Goal: Task Accomplishment & Management: Manage account settings

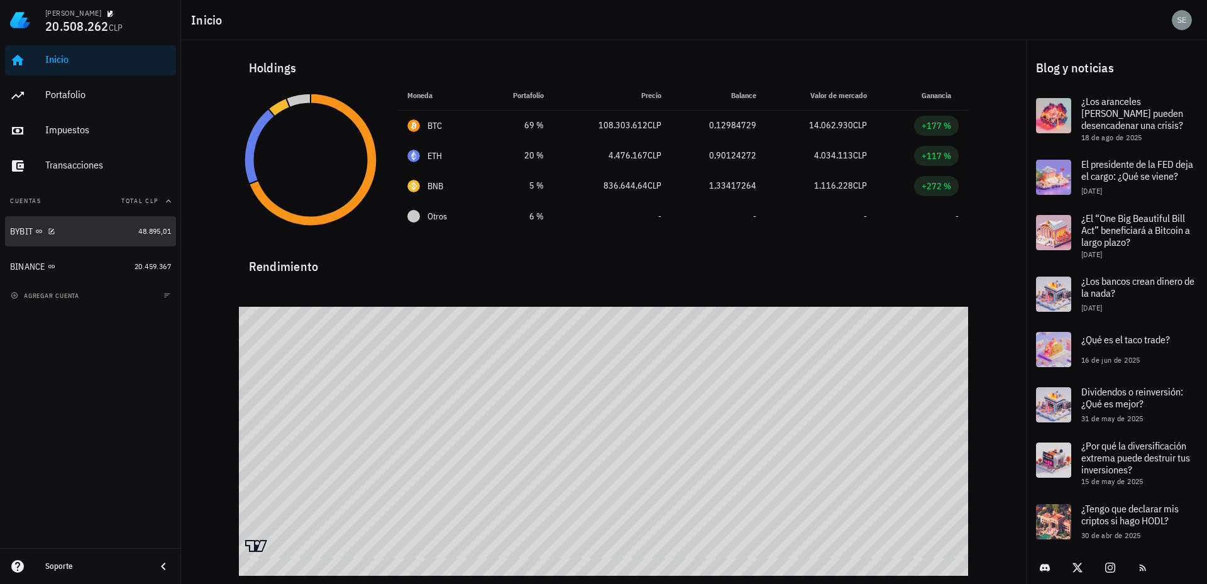
click at [26, 229] on div "BYBIT" at bounding box center [21, 231] width 23 height 11
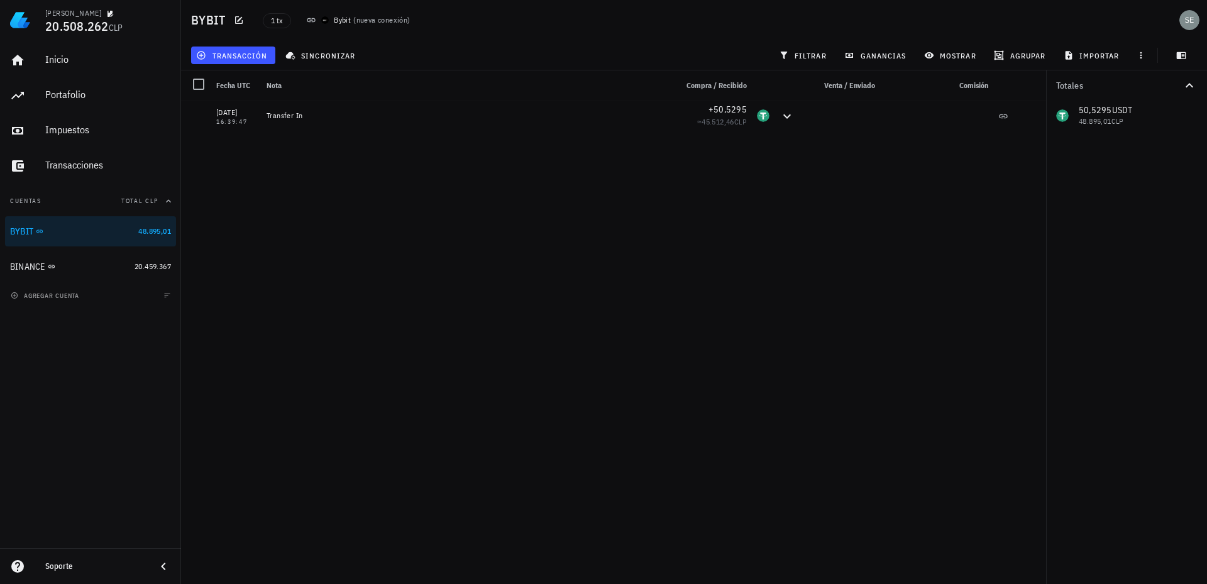
click at [361, 21] on span "nueva conexión" at bounding box center [382, 19] width 52 height 9
click at [22, 230] on div "BYBIT" at bounding box center [21, 231] width 23 height 11
click at [1191, 18] on div "avatar" at bounding box center [1189, 20] width 20 height 20
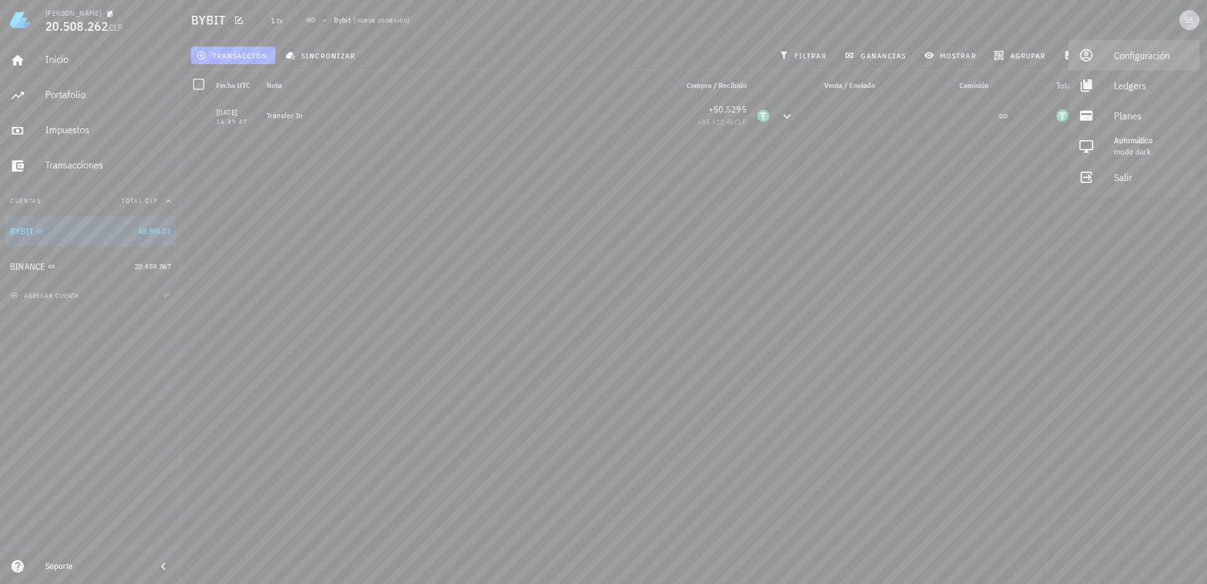
click at [1157, 52] on div "Configuración" at bounding box center [1151, 55] width 75 height 25
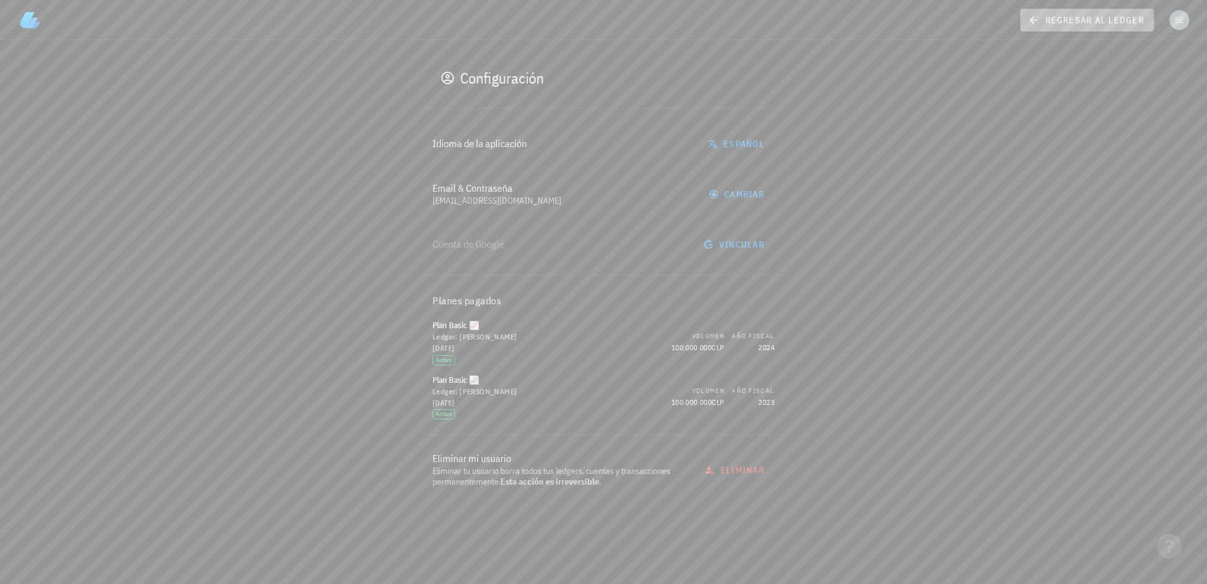
click at [1032, 17] on icon at bounding box center [1033, 20] width 11 height 15
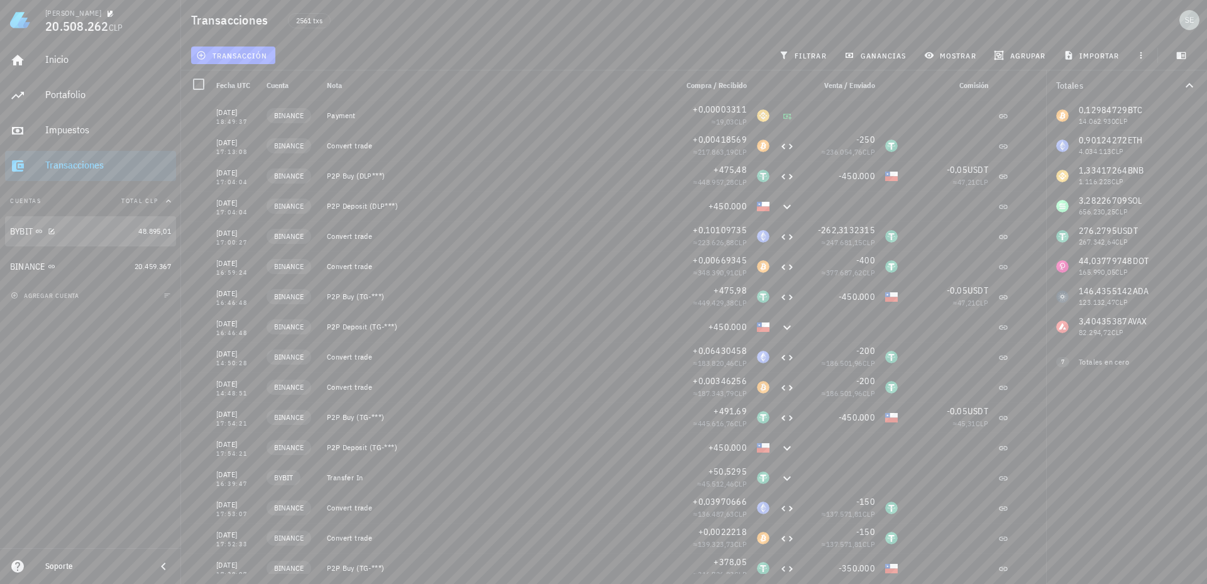
click at [26, 233] on div "BYBIT" at bounding box center [21, 231] width 23 height 11
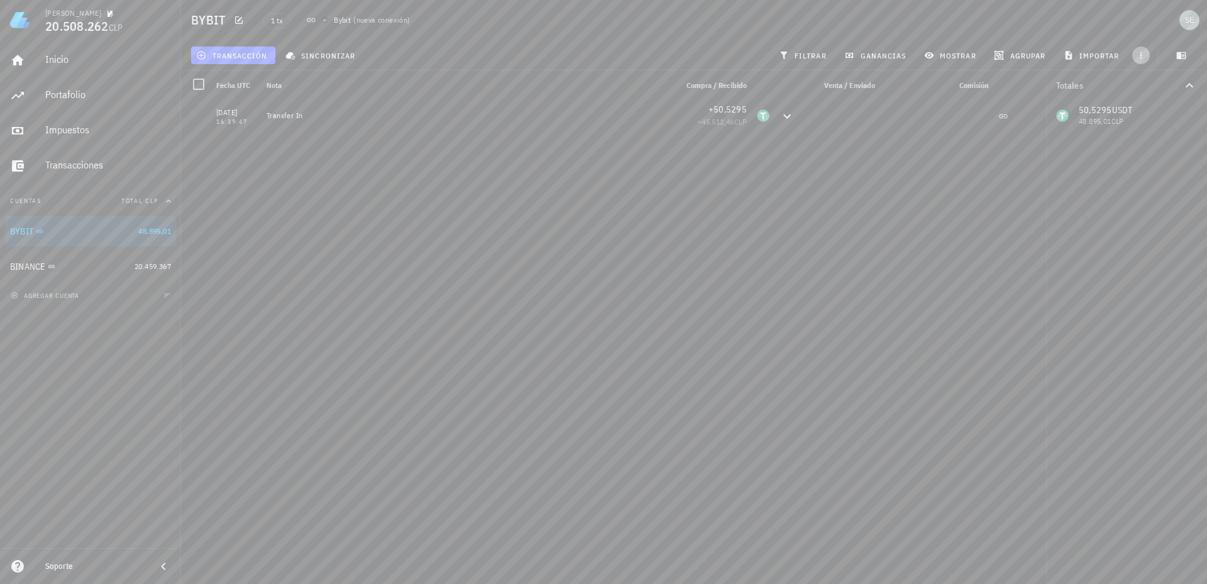
click at [1139, 53] on icon "button" at bounding box center [1141, 55] width 10 height 10
click at [20, 232] on div "BYBIT" at bounding box center [21, 231] width 23 height 11
click at [342, 18] on div "Bybit" at bounding box center [342, 20] width 17 height 13
click at [57, 563] on div "Soporte" at bounding box center [95, 566] width 101 height 10
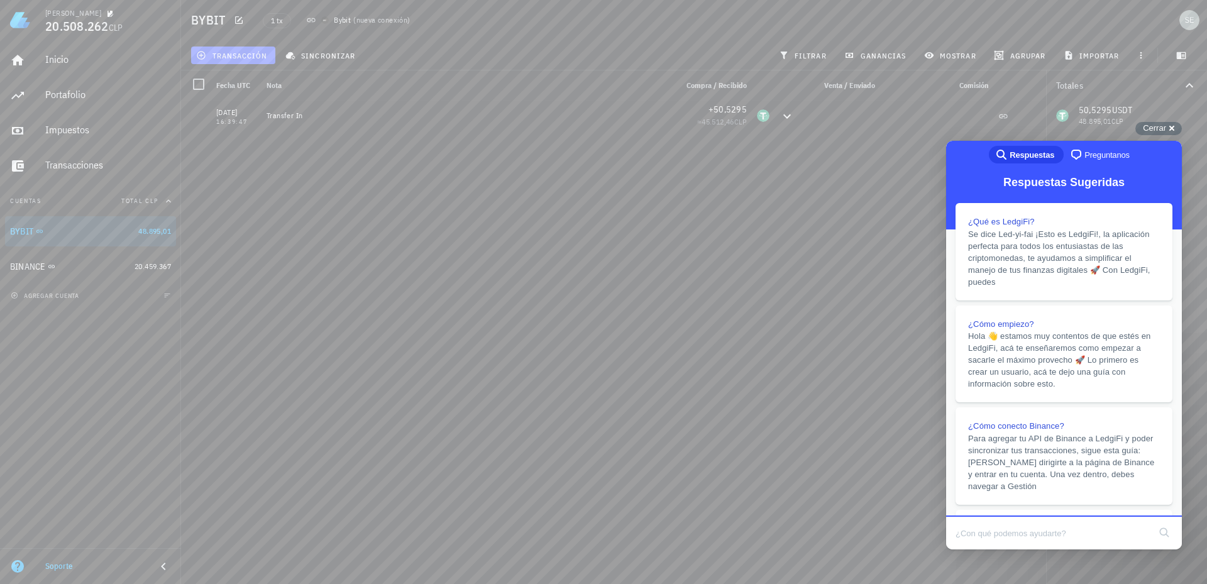
click at [993, 533] on input "Search Doc articles" at bounding box center [1052, 533] width 194 height 26
type input "actualizar api"
click button "search" at bounding box center [1164, 532] width 20 height 20
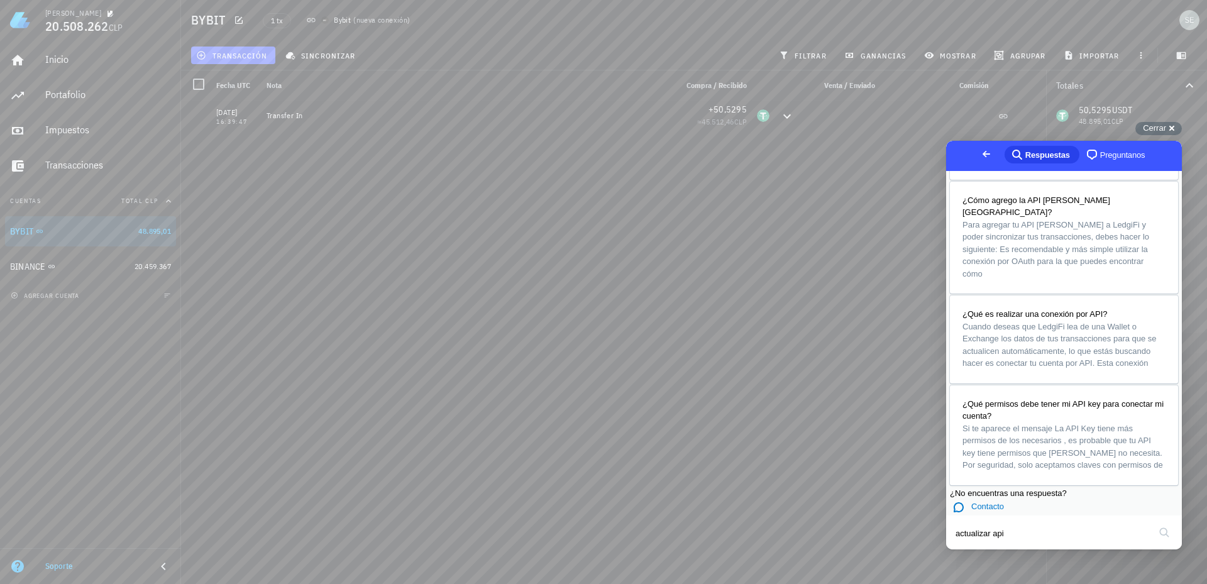
scroll to position [823, 0]
click at [1152, 126] on span "Cerrar" at bounding box center [1154, 127] width 23 height 9
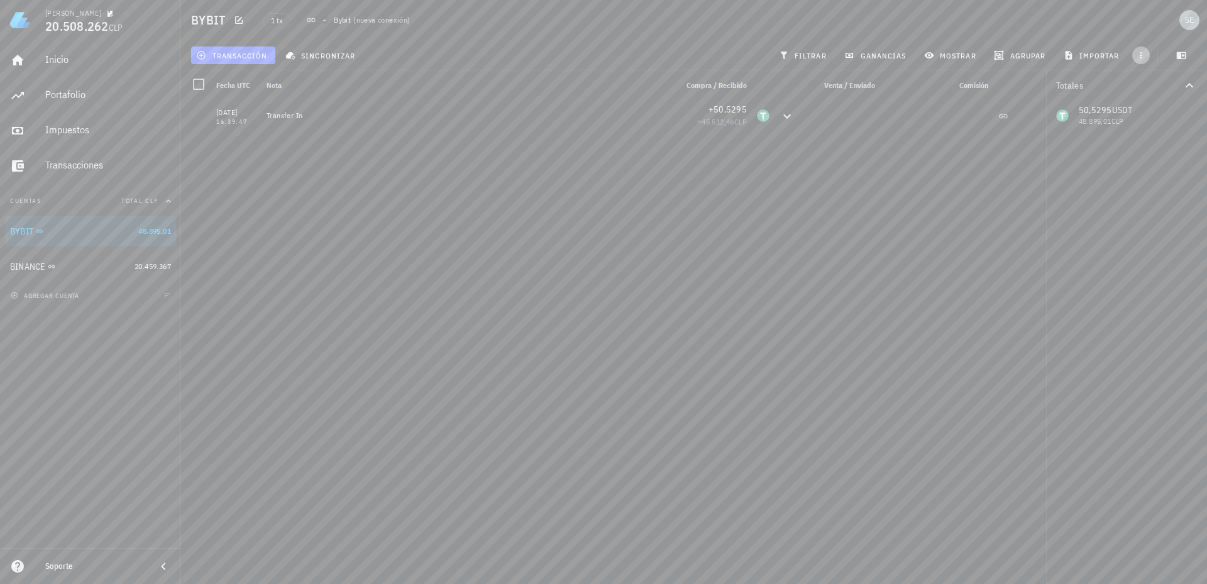
click at [1139, 55] on icon "button" at bounding box center [1141, 55] width 10 height 10
click at [1182, 54] on icon "button" at bounding box center [1181, 55] width 10 height 10
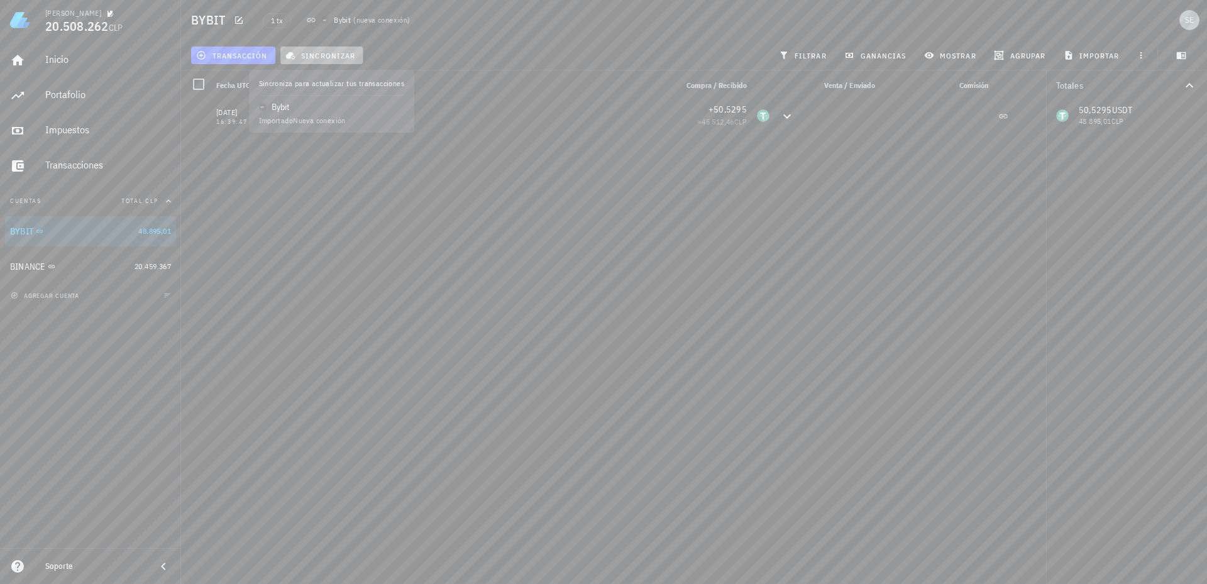
click at [338, 55] on span "sincronizar" at bounding box center [321, 55] width 67 height 10
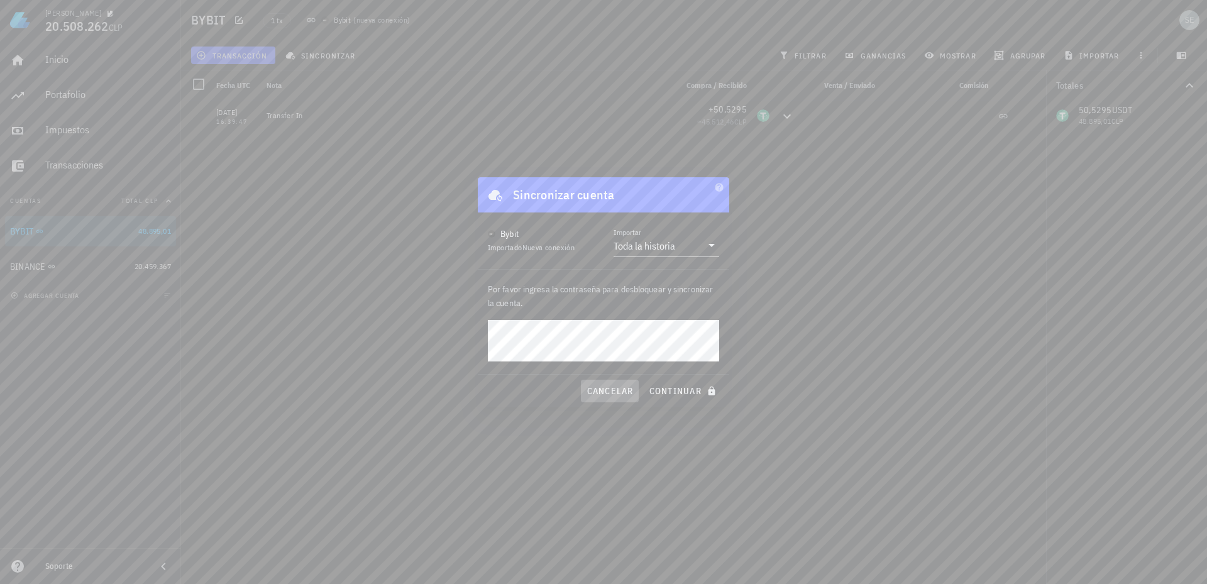
click at [610, 392] on span "cancelar" at bounding box center [609, 390] width 47 height 11
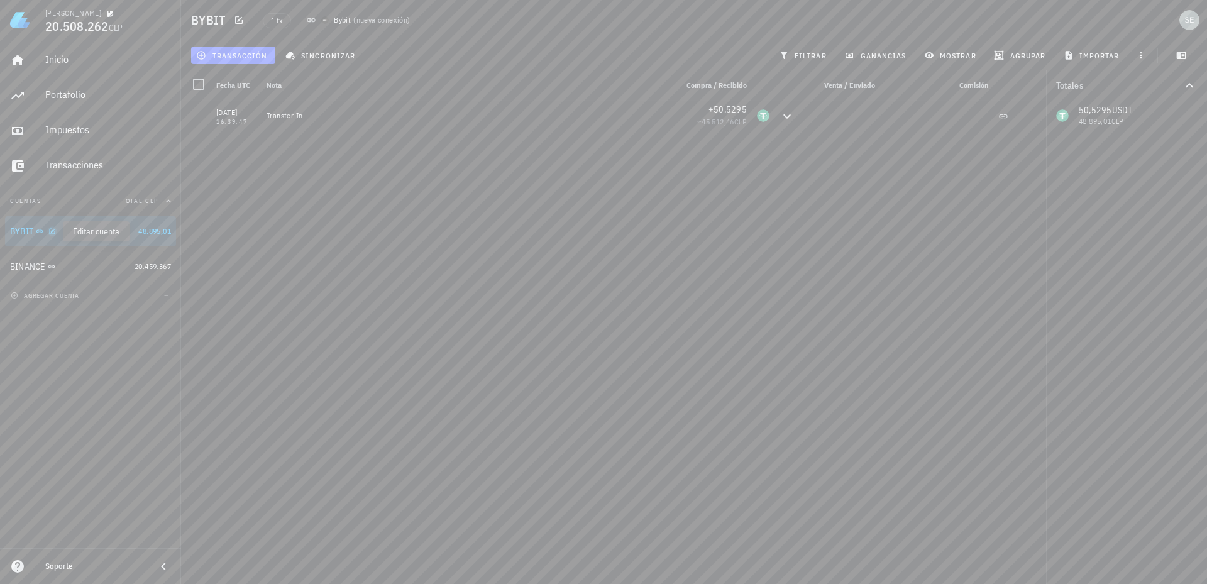
click at [53, 231] on icon "button" at bounding box center [52, 232] width 8 height 8
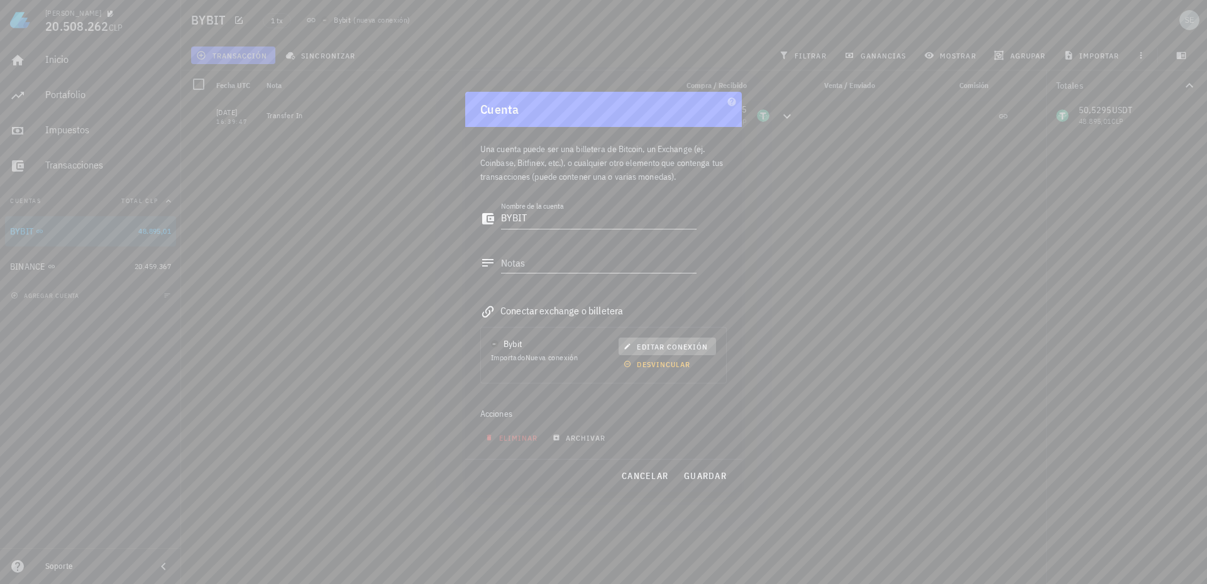
click at [663, 345] on span "editar conexión" at bounding box center [667, 346] width 82 height 9
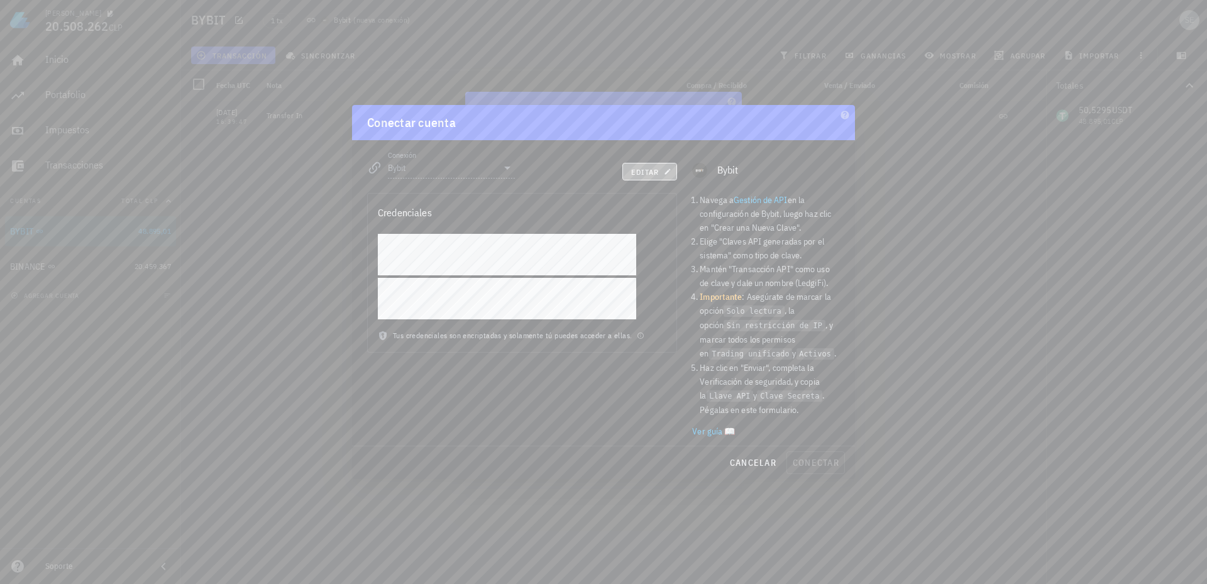
click at [648, 168] on span "editar" at bounding box center [649, 171] width 38 height 9
click at [817, 463] on span "conectar" at bounding box center [815, 462] width 47 height 11
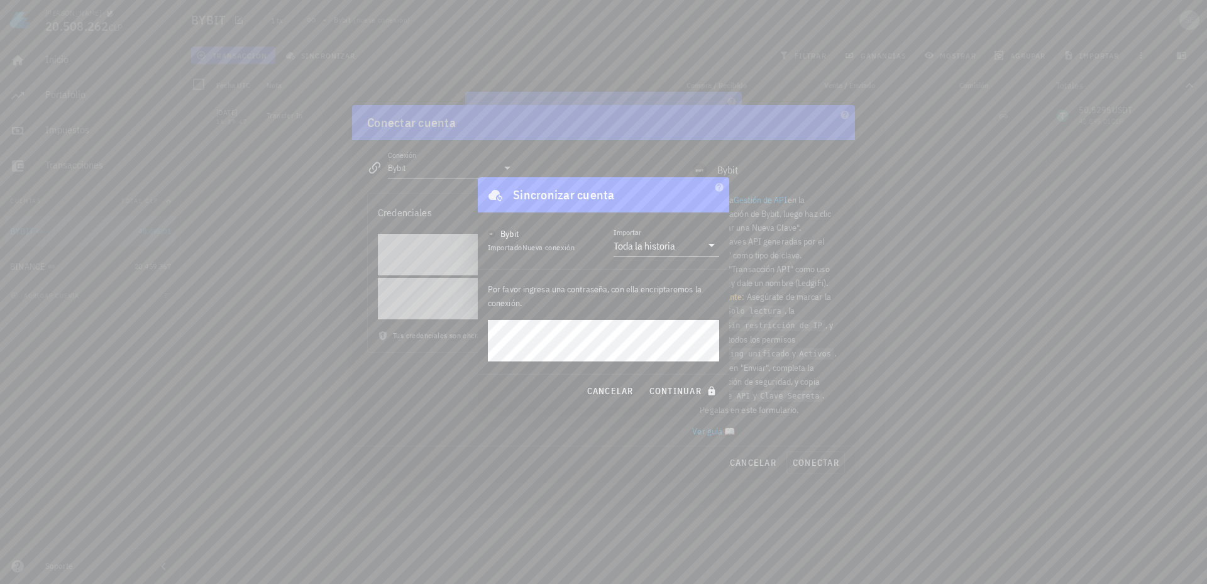
click at [477, 342] on div "[PERSON_NAME] 20.508.262 CLP Inicio [GEOGRAPHIC_DATA] Impuestos [GEOGRAPHIC_DAT…" at bounding box center [603, 292] width 1207 height 584
click at [1122, 333] on div at bounding box center [603, 292] width 1207 height 584
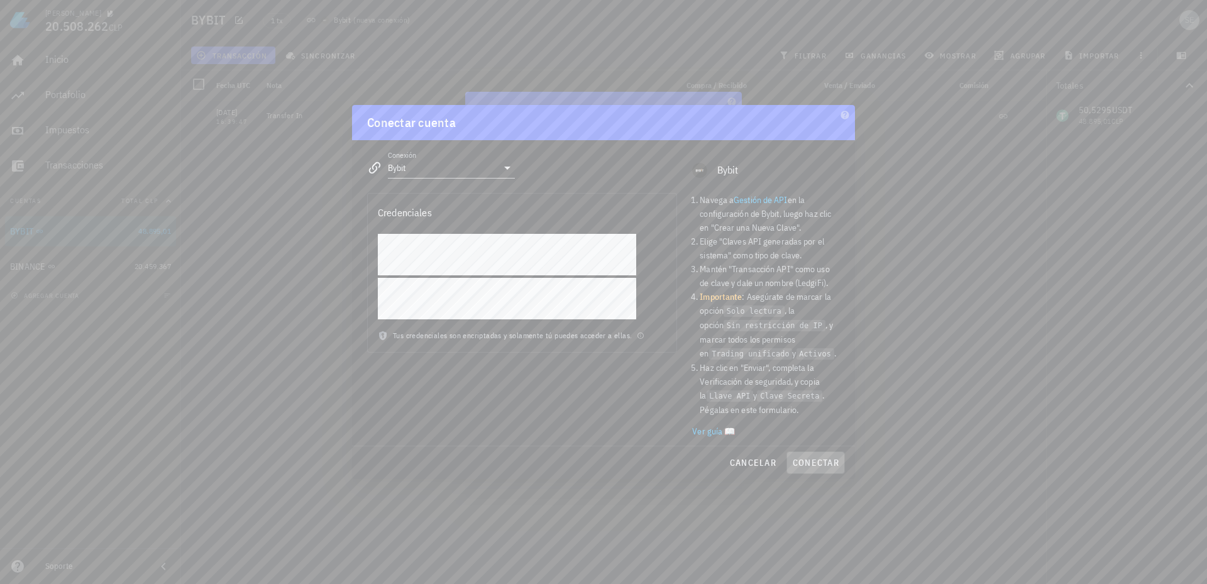
click at [816, 461] on span "conectar" at bounding box center [815, 462] width 47 height 11
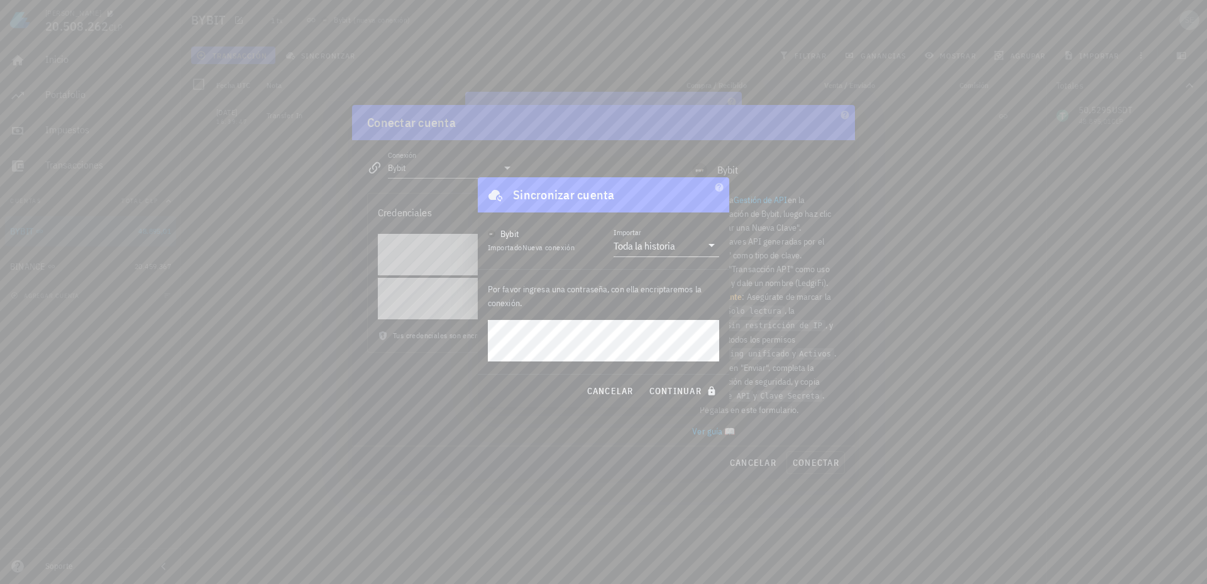
click at [297, 390] on div at bounding box center [603, 292] width 1207 height 584
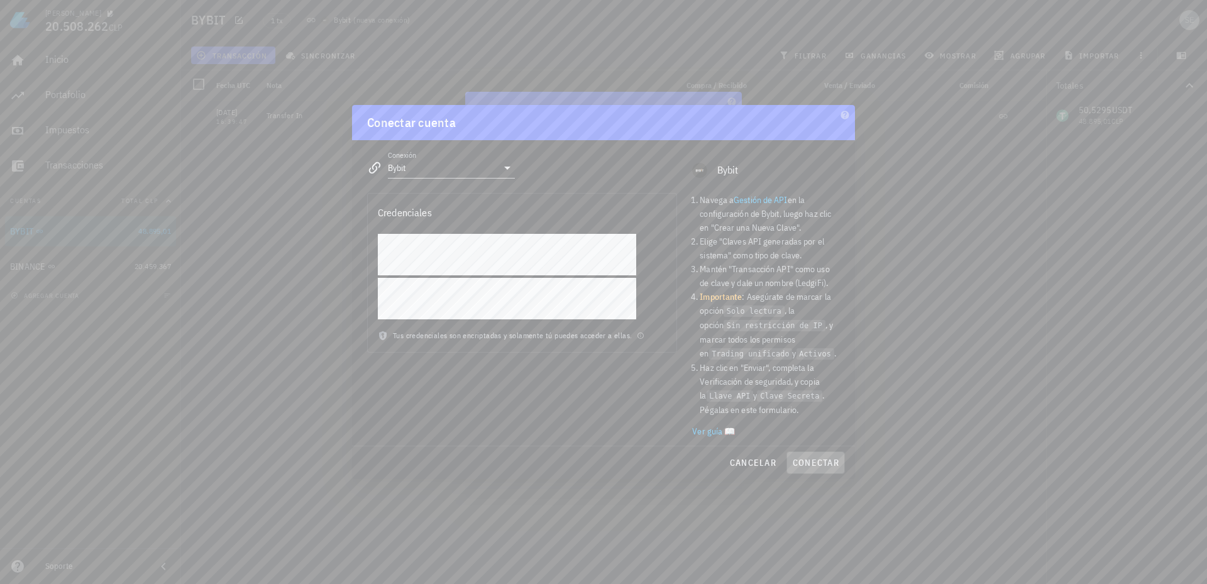
click at [828, 466] on span "conectar" at bounding box center [815, 462] width 47 height 11
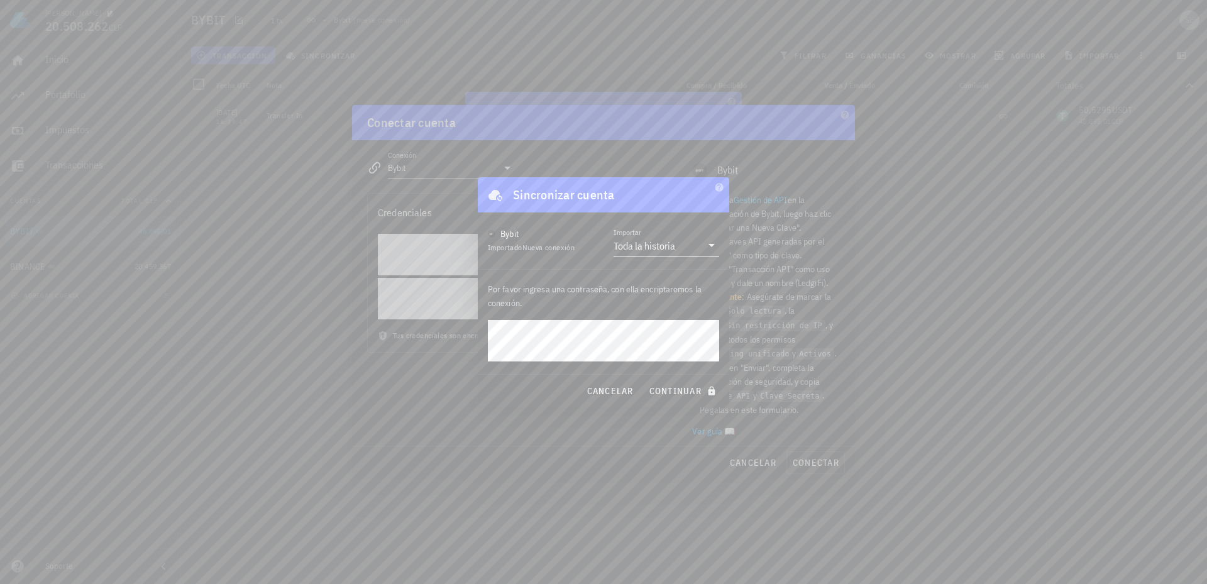
click at [622, 245] on div "Toda la historia" at bounding box center [645, 245] width 62 height 13
click at [676, 390] on span "continuar" at bounding box center [684, 390] width 70 height 11
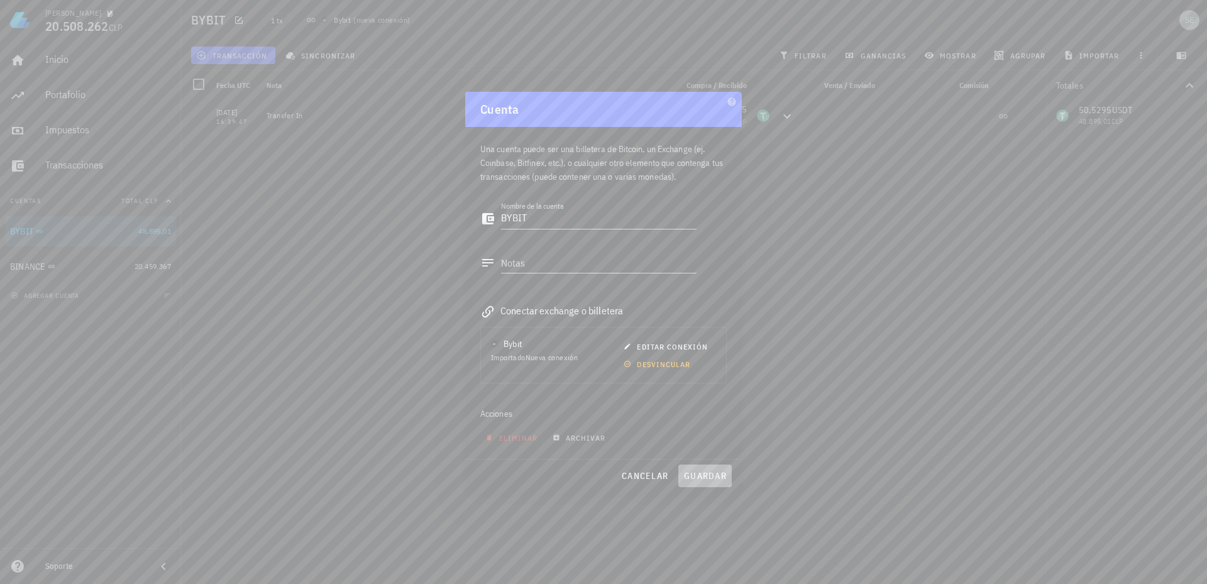
click at [708, 479] on span "guardar" at bounding box center [704, 475] width 43 height 11
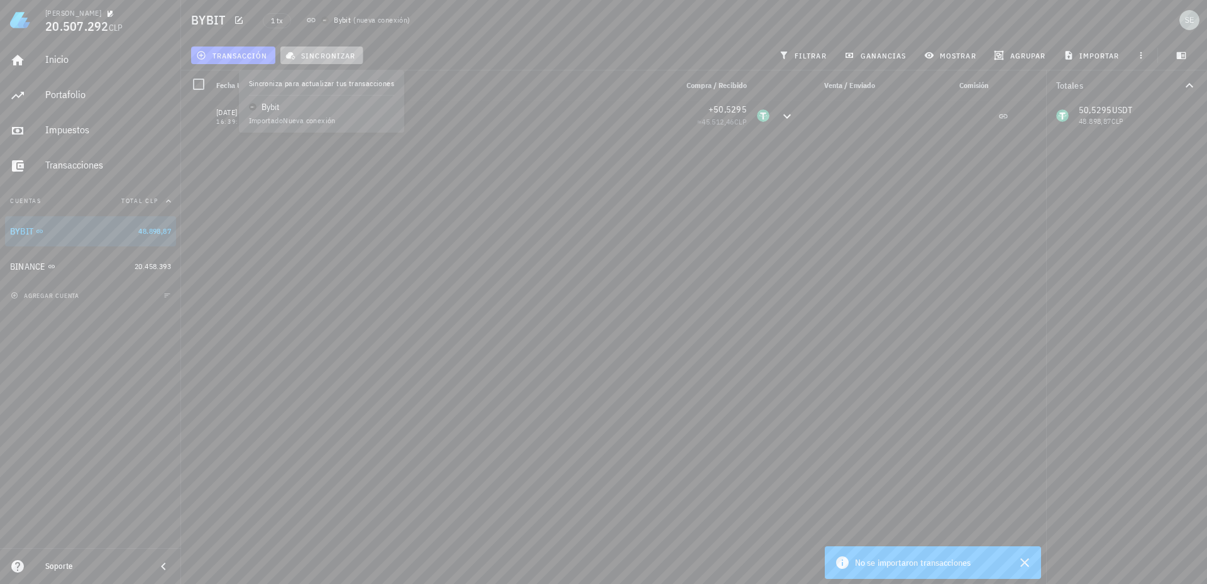
click at [329, 52] on span "sincronizar" at bounding box center [321, 55] width 67 height 10
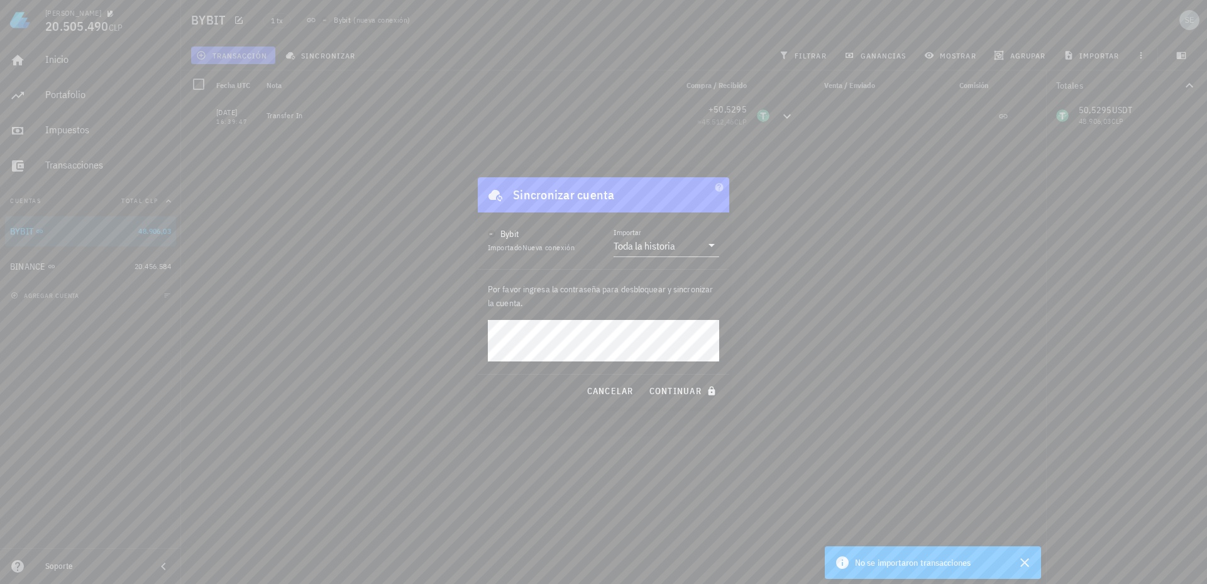
click at [473, 344] on div "[PERSON_NAME] 20.505.490 CLP Inicio [GEOGRAPHIC_DATA] Impuestos [GEOGRAPHIC_DAT…" at bounding box center [603, 292] width 1207 height 584
click at [644, 380] on button "continuar" at bounding box center [684, 391] width 80 height 23
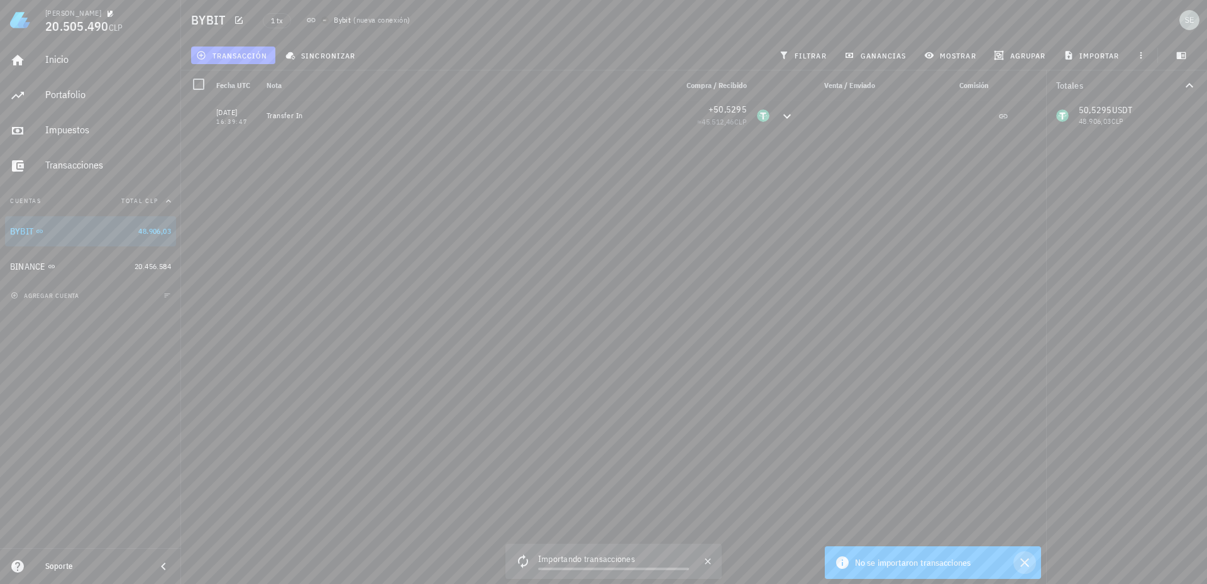
click at [1028, 559] on icon "button" at bounding box center [1024, 562] width 9 height 9
click at [1026, 560] on icon "button" at bounding box center [1024, 562] width 9 height 9
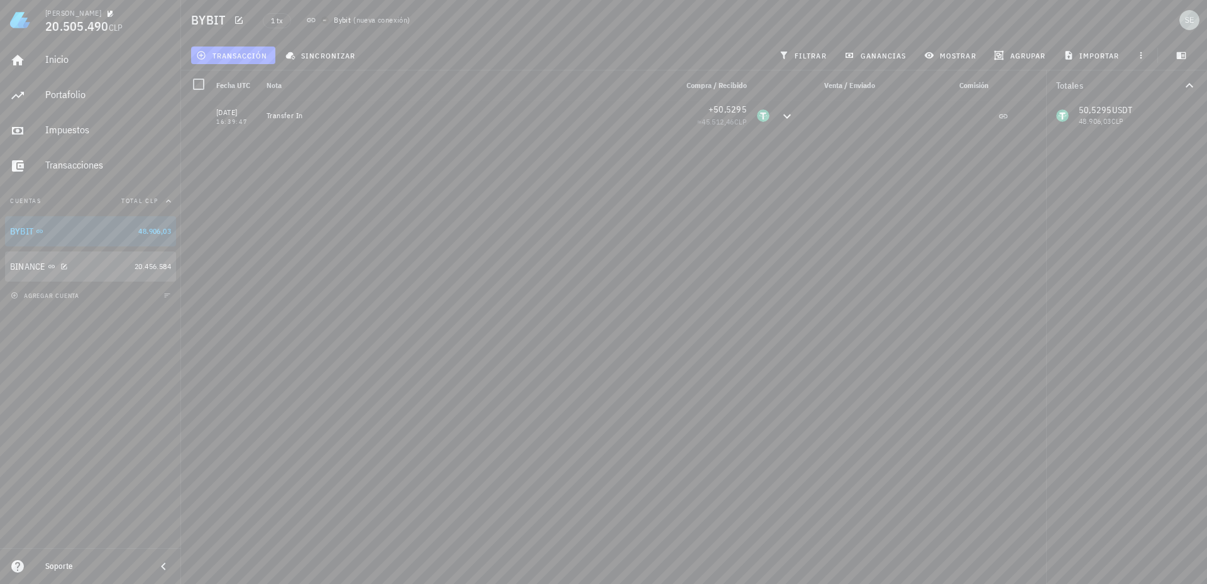
click at [19, 268] on div "BINANCE" at bounding box center [27, 266] width 35 height 11
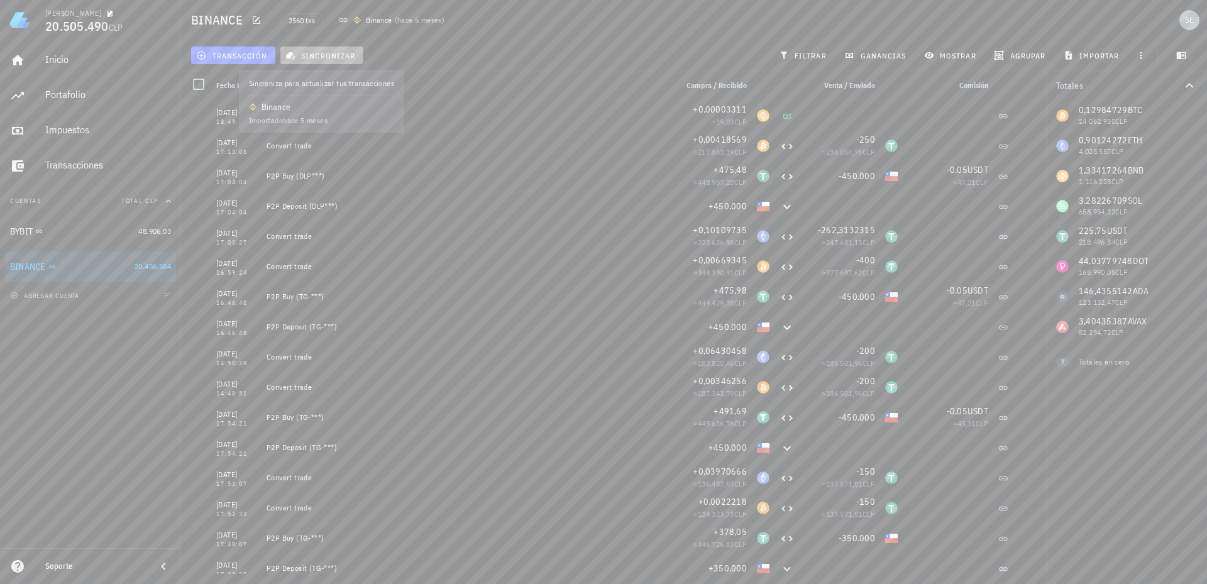
click at [322, 52] on span "sincronizar" at bounding box center [321, 55] width 67 height 10
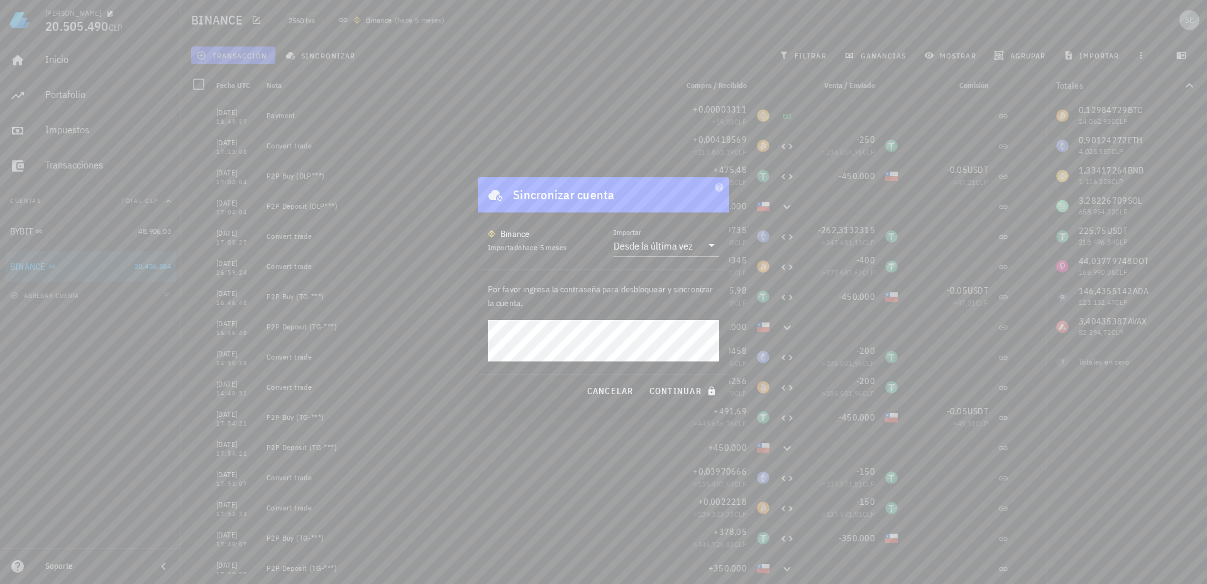
click at [463, 341] on div "[PERSON_NAME] 20.505.490 CLP Inicio [GEOGRAPHIC_DATA] Impuestos [GEOGRAPHIC_DAT…" at bounding box center [603, 292] width 1207 height 584
click at [633, 241] on div "Desde la última vez" at bounding box center [653, 245] width 79 height 13
click at [664, 255] on div "Desde la última vez" at bounding box center [666, 255] width 85 height 12
click at [669, 390] on span "continuar" at bounding box center [684, 390] width 70 height 11
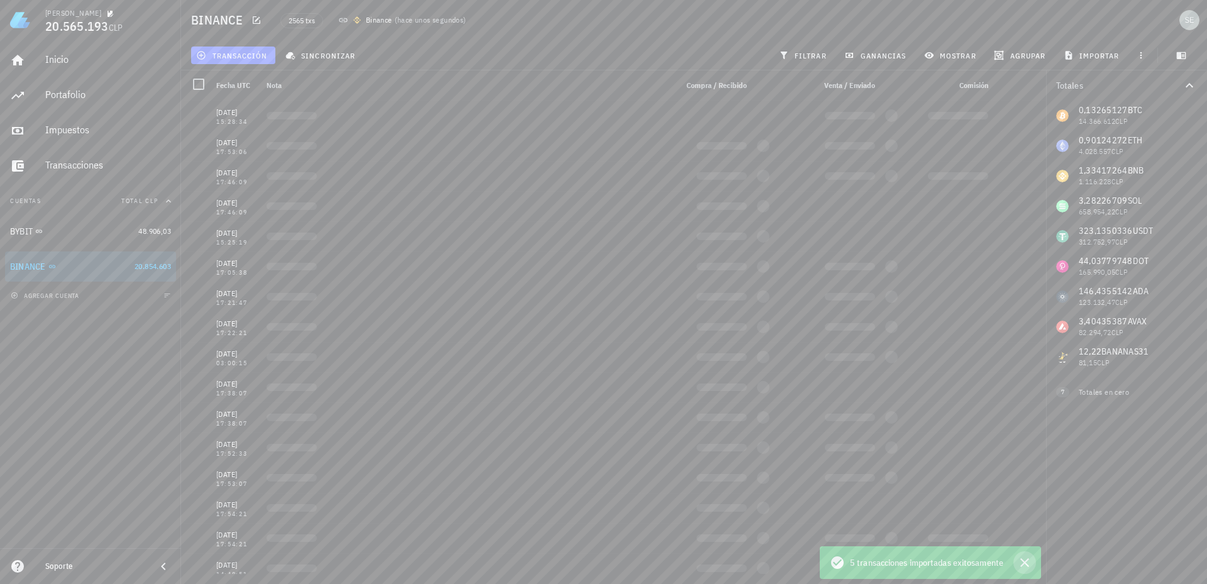
click at [1026, 563] on icon "button" at bounding box center [1024, 562] width 15 height 15
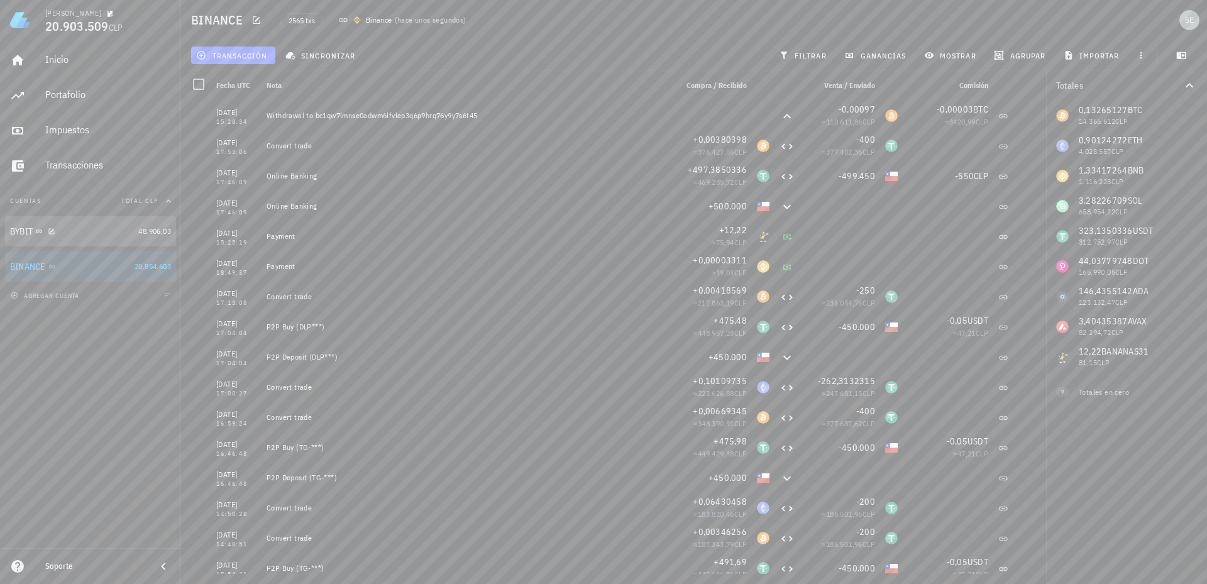
click at [18, 229] on div "BYBIT" at bounding box center [21, 231] width 23 height 11
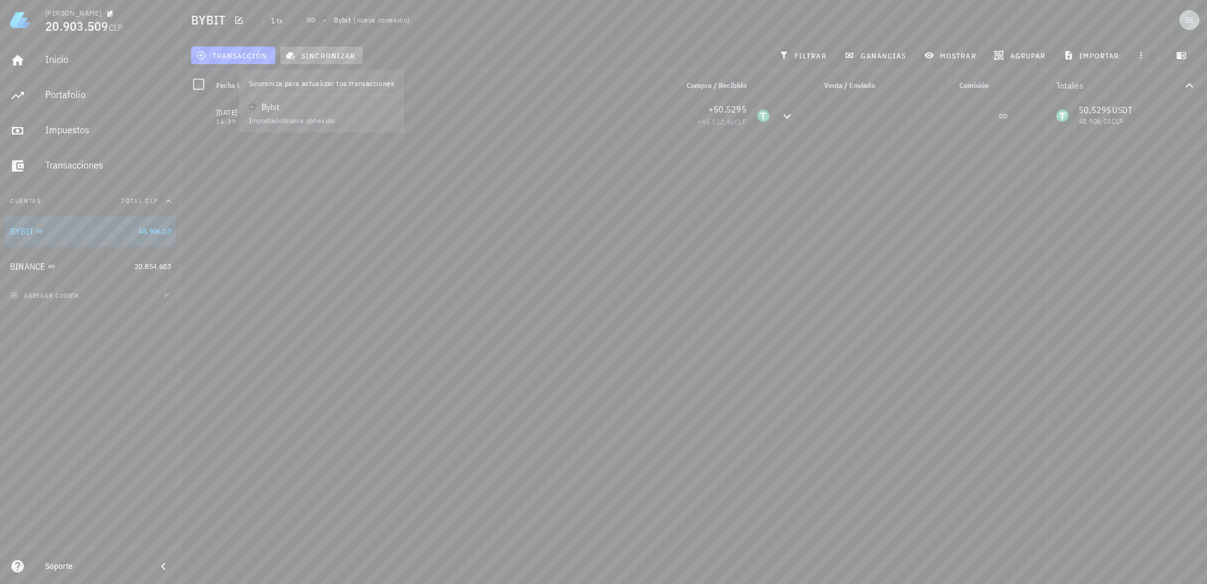
click at [325, 52] on span "sincronizar" at bounding box center [321, 55] width 67 height 10
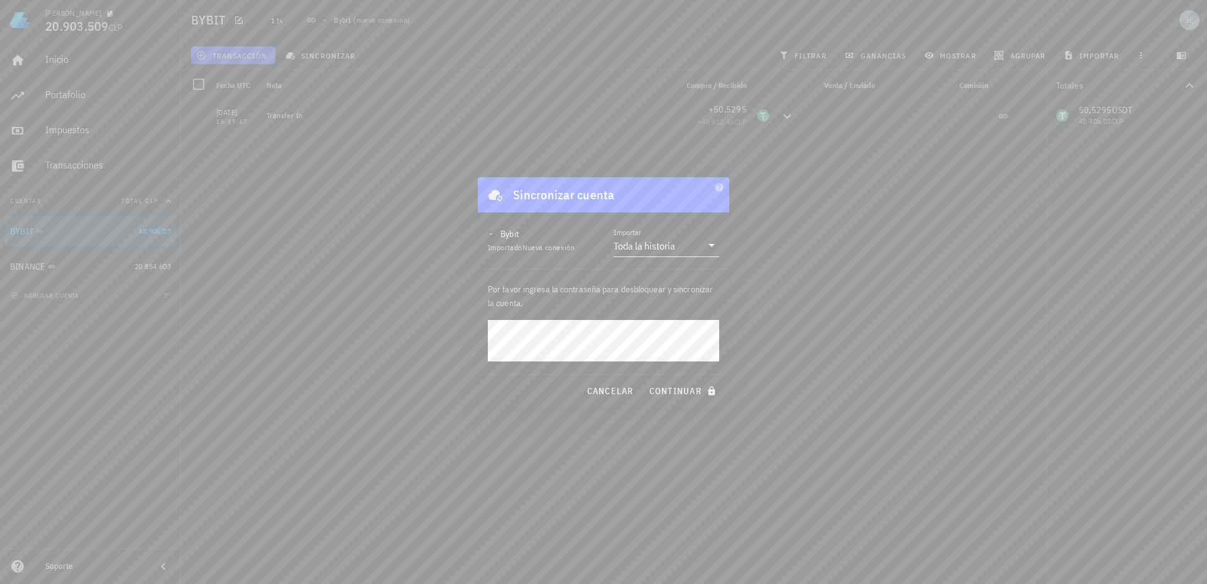
click at [713, 243] on icon at bounding box center [711, 245] width 15 height 15
click at [505, 234] on div "Bybit" at bounding box center [509, 234] width 18 height 13
click at [427, 344] on div "[PERSON_NAME] 20.903.509 CLP Inicio [GEOGRAPHIC_DATA] Impuestos [GEOGRAPHIC_DAT…" at bounding box center [603, 292] width 1207 height 584
click at [651, 244] on div "Toda la historia" at bounding box center [645, 245] width 62 height 13
click at [652, 283] on div "Intervalo de tiempo" at bounding box center [666, 285] width 85 height 12
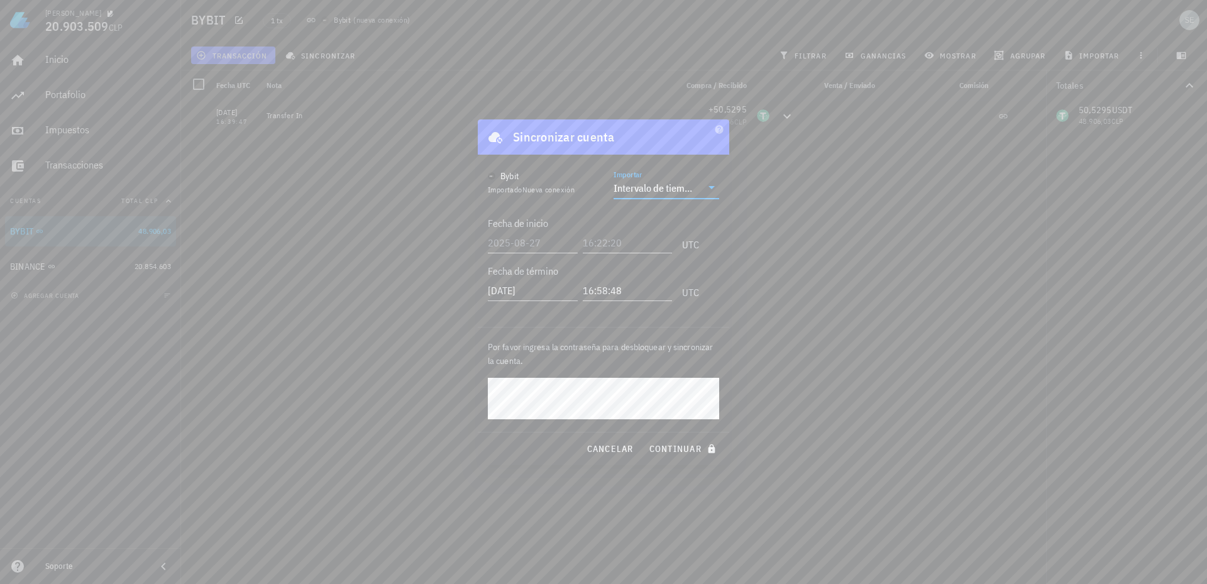
click at [524, 189] on span "Importado Nueva conexión" at bounding box center [531, 189] width 87 height 9
click at [712, 187] on icon at bounding box center [711, 187] width 6 height 3
click at [661, 195] on div "Toda la historia" at bounding box center [666, 197] width 85 height 12
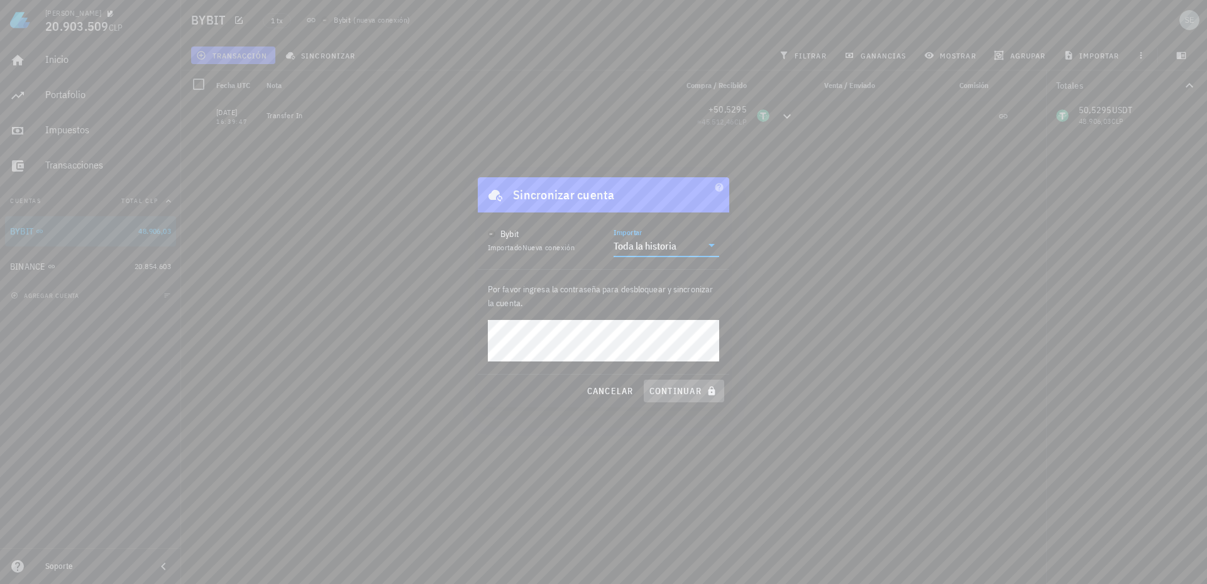
click at [689, 392] on span "continuar" at bounding box center [684, 390] width 70 height 11
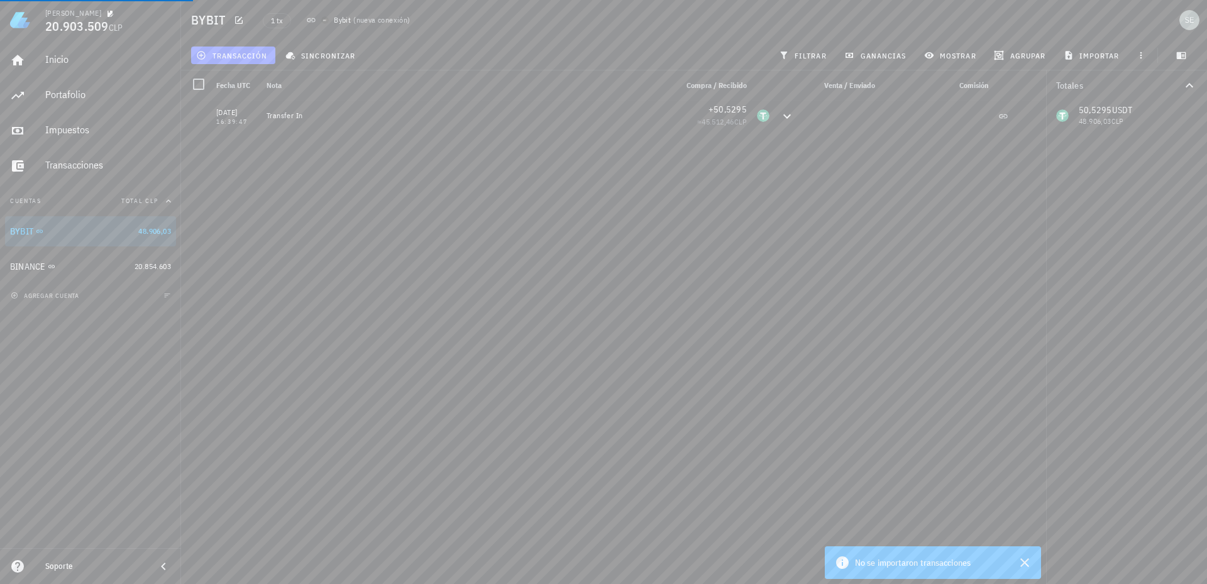
click at [938, 563] on span "No se importaron transacciones" at bounding box center [913, 563] width 116 height 14
drag, startPoint x: 1025, startPoint y: 563, endPoint x: 1022, endPoint y: 555, distance: 8.8
click at [1024, 562] on icon "button" at bounding box center [1024, 562] width 9 height 9
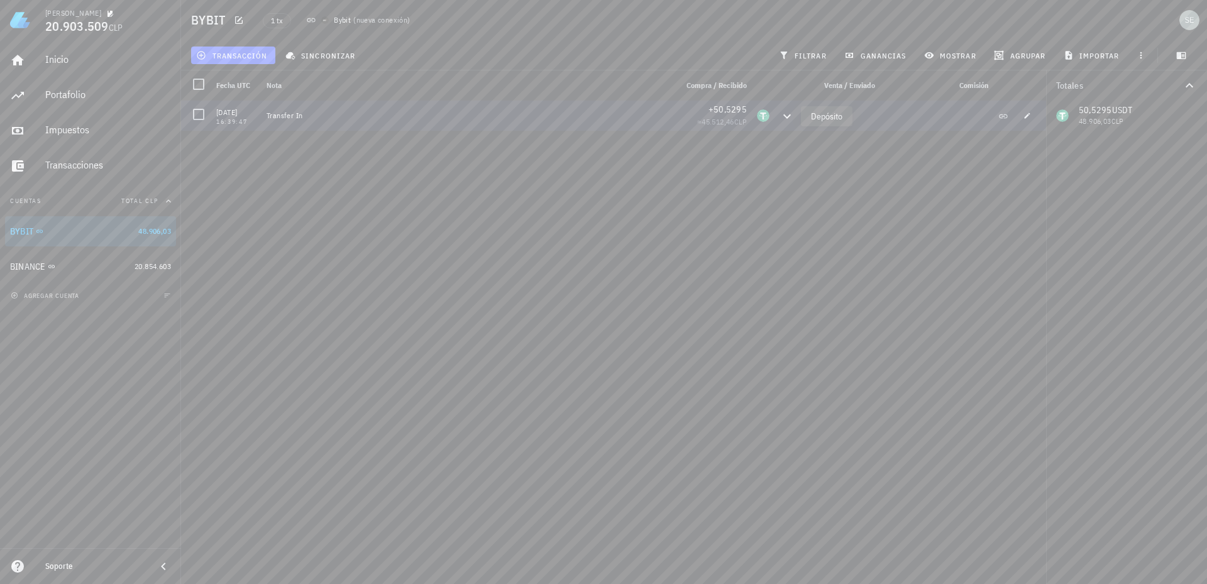
click at [786, 114] on icon at bounding box center [786, 116] width 15 height 15
click at [87, 168] on div "Transacciones" at bounding box center [108, 165] width 126 height 12
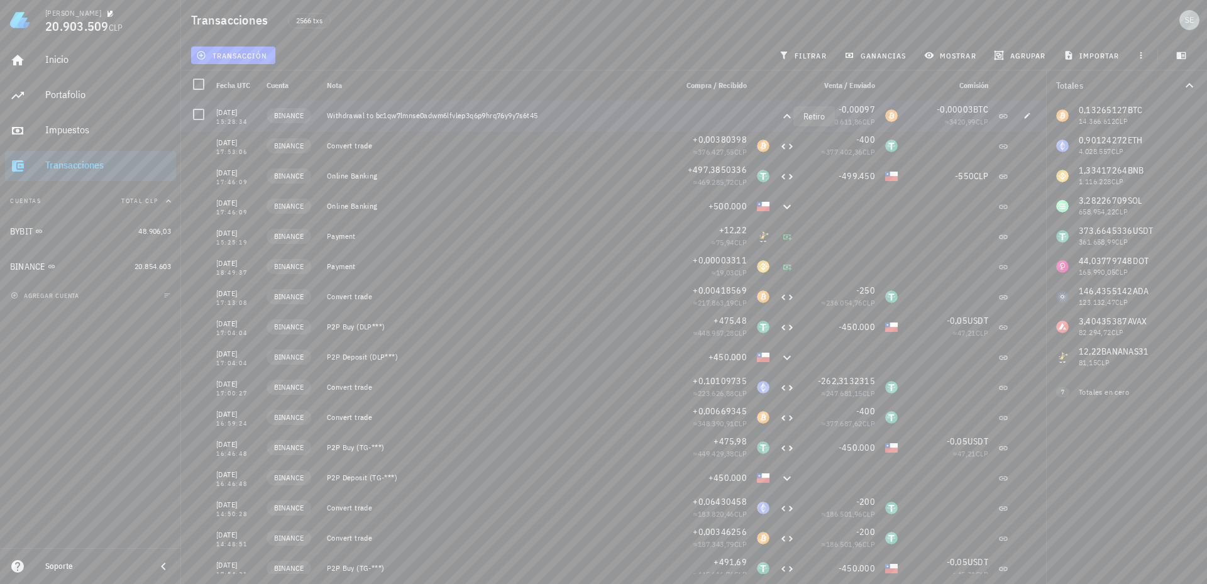
click at [783, 115] on icon at bounding box center [787, 116] width 8 height 4
